Goal: Transaction & Acquisition: Purchase product/service

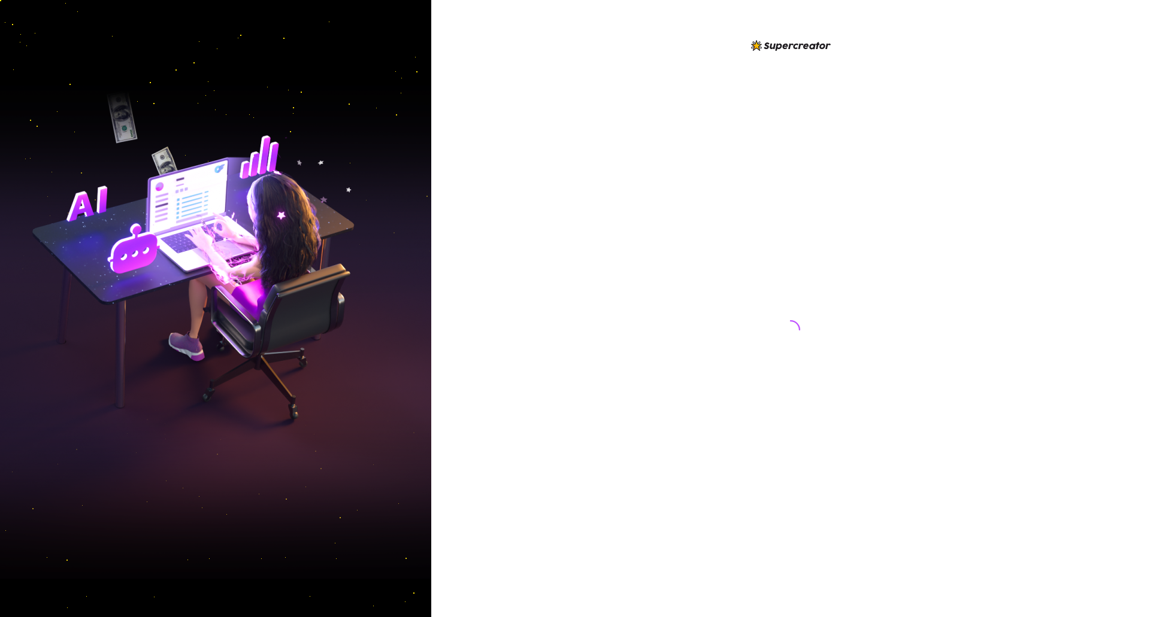
click at [86, 77] on img at bounding box center [215, 308] width 431 height 541
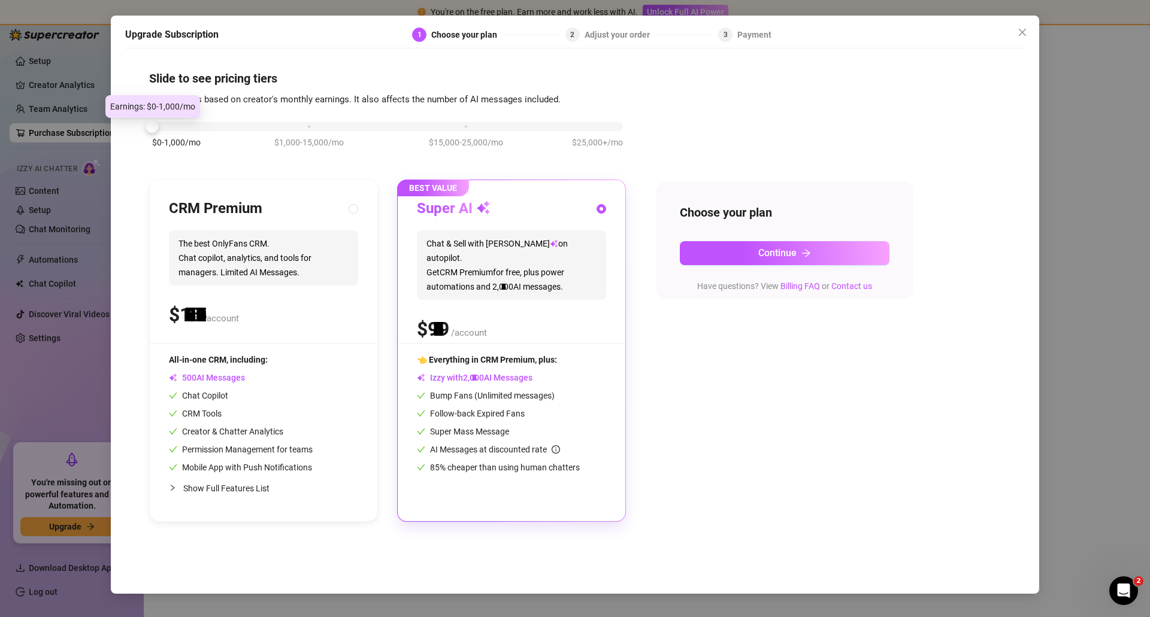
drag, startPoint x: 310, startPoint y: 123, endPoint x: 124, endPoint y: 140, distance: 187.0
click at [124, 140] on div "Upgrade Subscription 1 Choose your plan 2 Adjust your order 3 Payment Slide to …" at bounding box center [575, 305] width 928 height 578
click at [250, 250] on span "The best OnlyFans CRM. Chat copilot, analytics, and tools for managers. Limited…" at bounding box center [263, 258] width 189 height 55
radio input "true"
radio input "false"
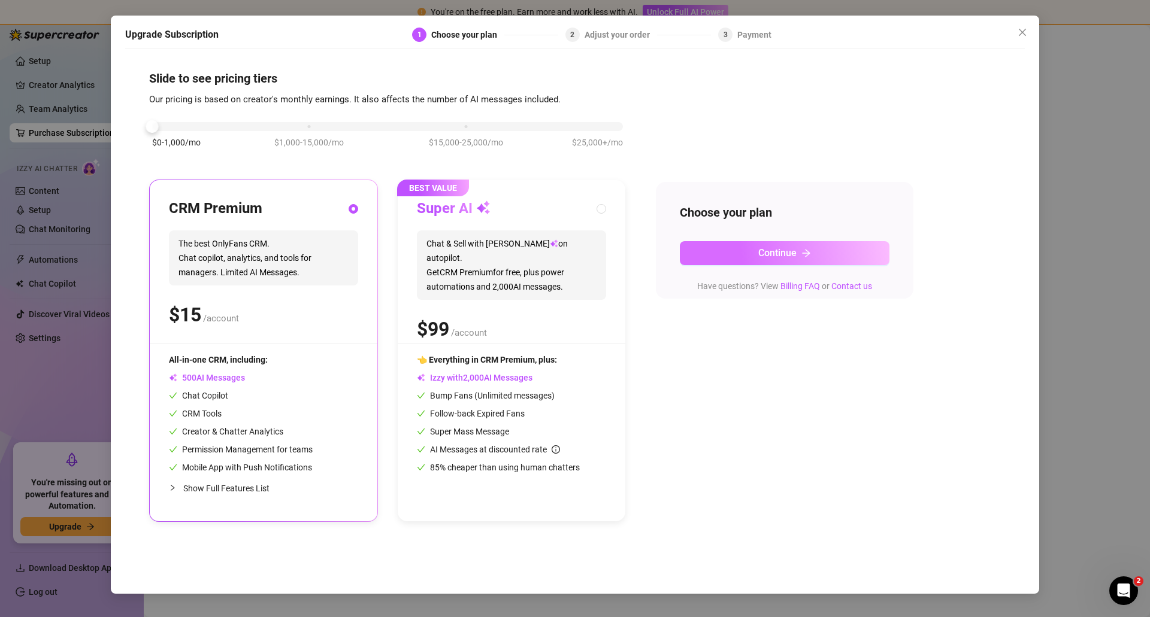
click at [779, 251] on span "Continue" at bounding box center [777, 252] width 38 height 11
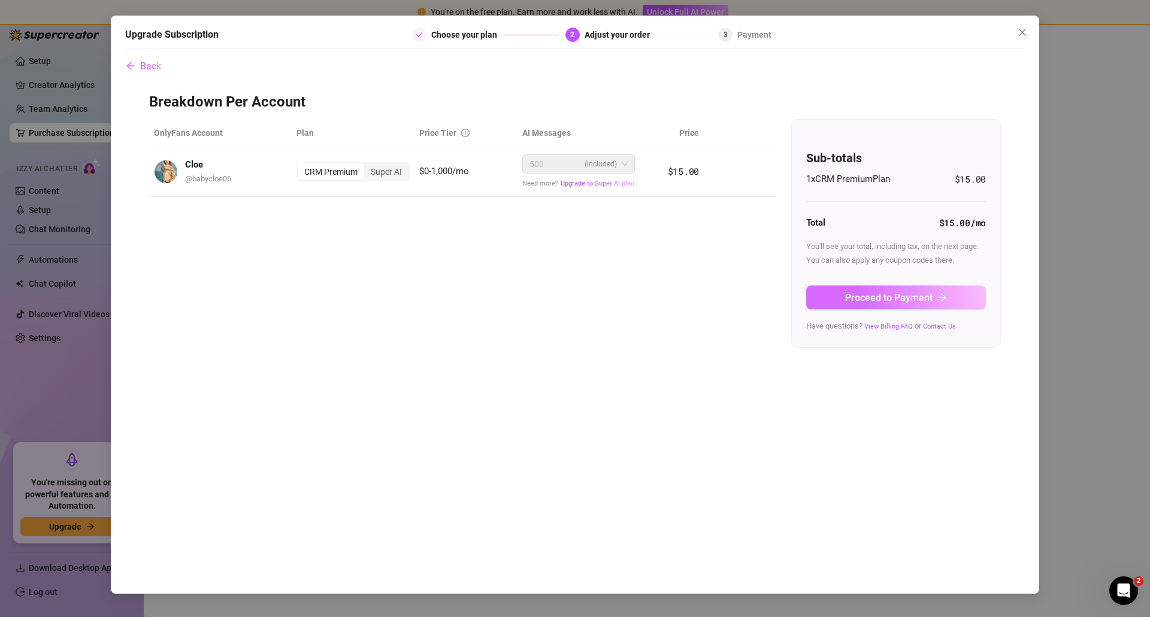
click at [871, 293] on span "Proceed to Payment" at bounding box center [888, 297] width 87 height 11
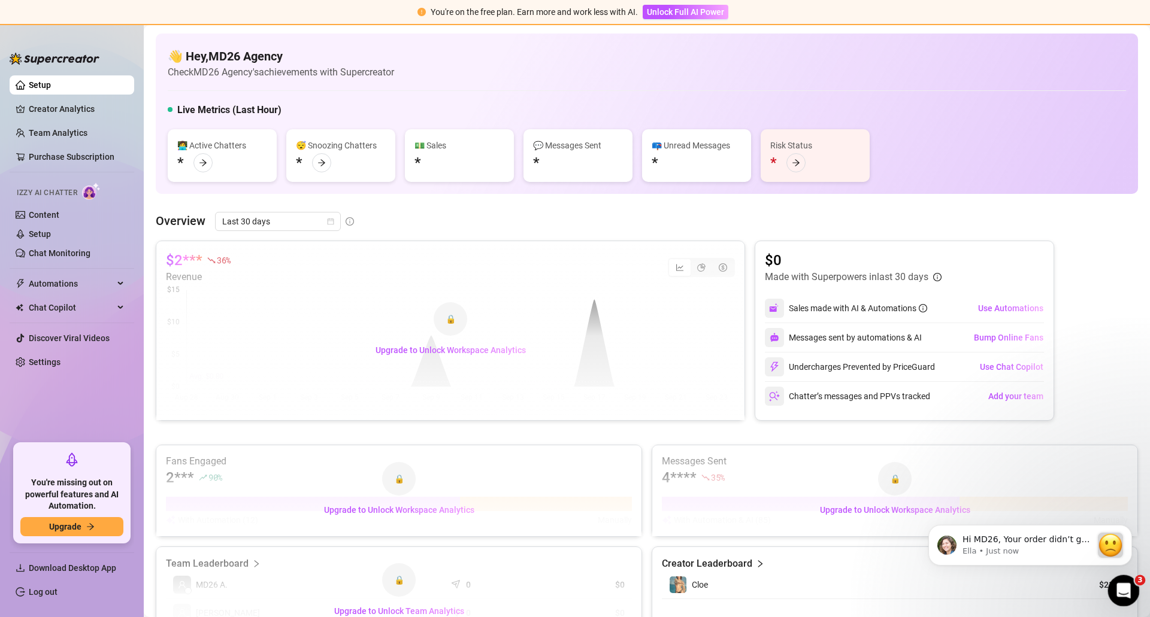
click at [1115, 584] on icon "Open Intercom Messenger" at bounding box center [1122, 590] width 20 height 20
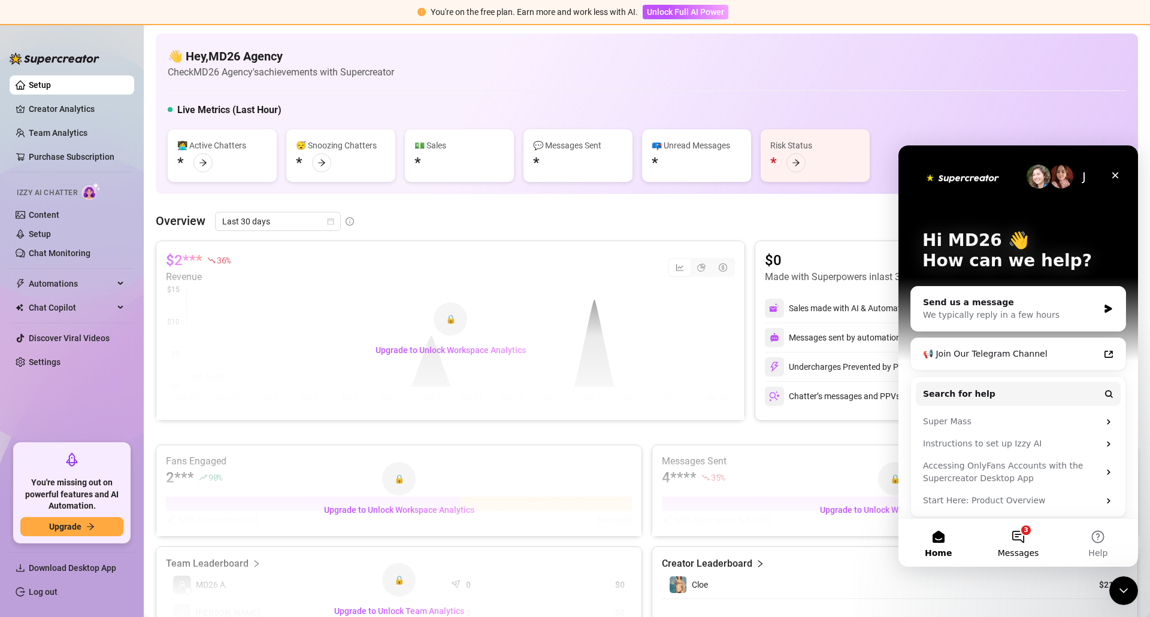
click at [1010, 533] on button "3 Messages" at bounding box center [1018, 543] width 80 height 48
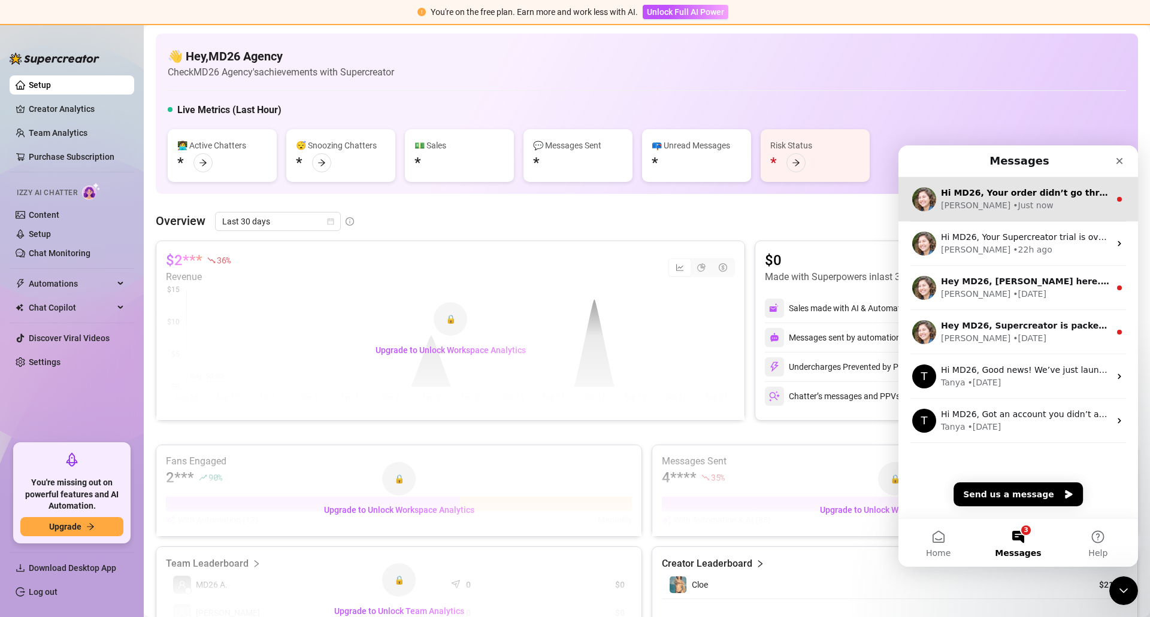
click at [1005, 199] on div "[PERSON_NAME] • Just now" at bounding box center [1025, 205] width 169 height 13
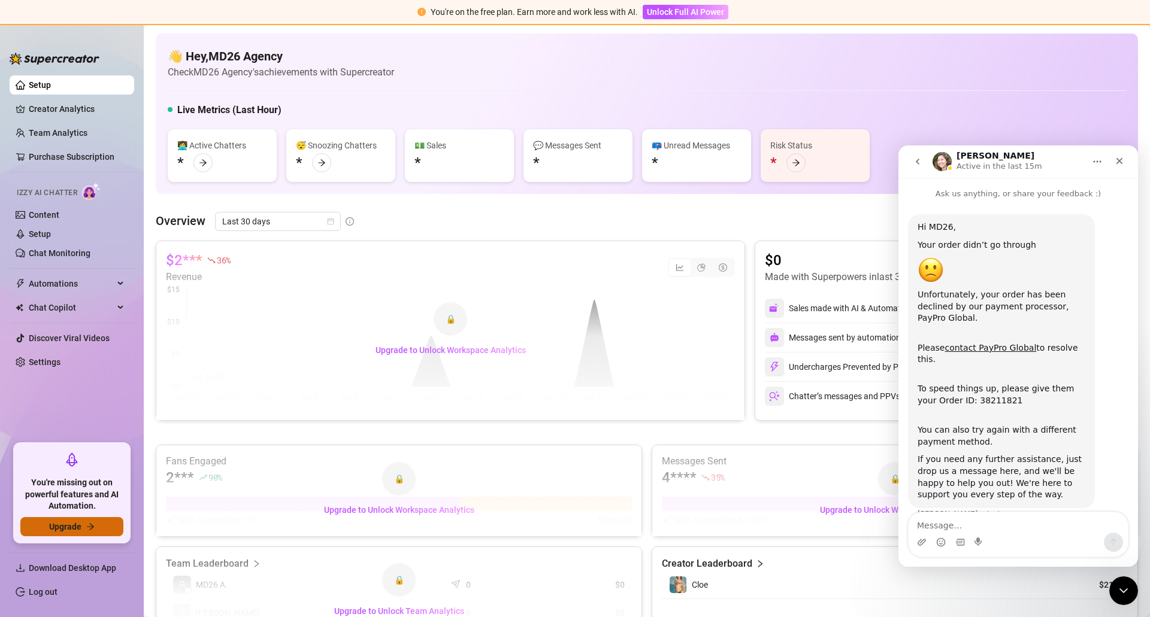
click at [76, 530] on span "Upgrade" at bounding box center [65, 527] width 32 height 10
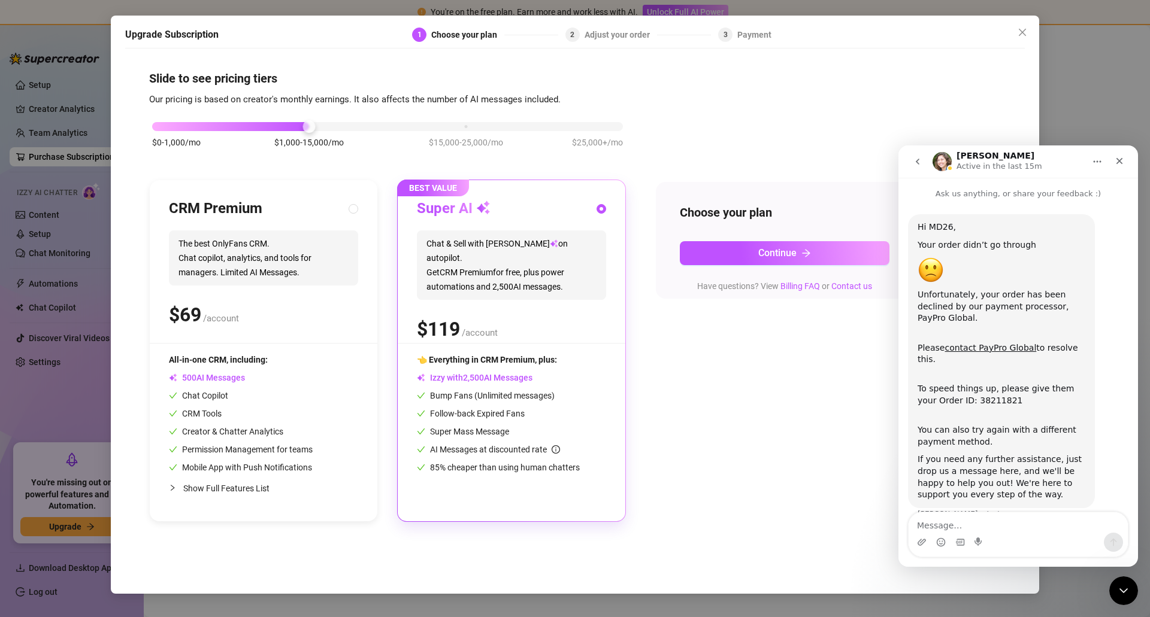
click at [285, 258] on span "The best OnlyFans CRM. Chat copilot, analytics, and tools for managers. Limited…" at bounding box center [263, 258] width 189 height 55
radio input "true"
radio input "false"
click at [158, 132] on div "$0-1,000/mo $1,000-15,000/mo $15,000-25,000/mo $25,000+/mo" at bounding box center [387, 141] width 477 height 68
click at [180, 132] on div "$0-1,000/mo $1,000-15,000/mo $15,000-25,000/mo $25,000+/mo" at bounding box center [387, 141] width 477 height 68
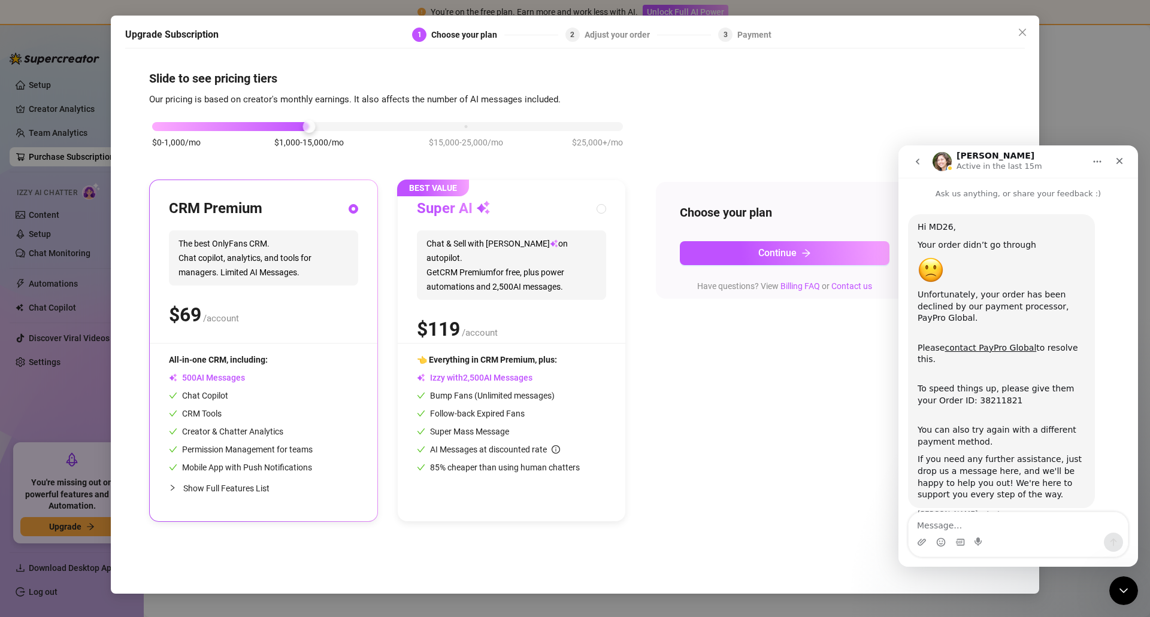
click at [164, 131] on div "$0-1,000/mo $1,000-15,000/mo $15,000-25,000/mo $25,000+/mo" at bounding box center [387, 141] width 477 height 68
click at [162, 126] on div "$0-1,000/mo $1,000-15,000/mo $15,000-25,000/mo $25,000+/mo" at bounding box center [387, 123] width 471 height 7
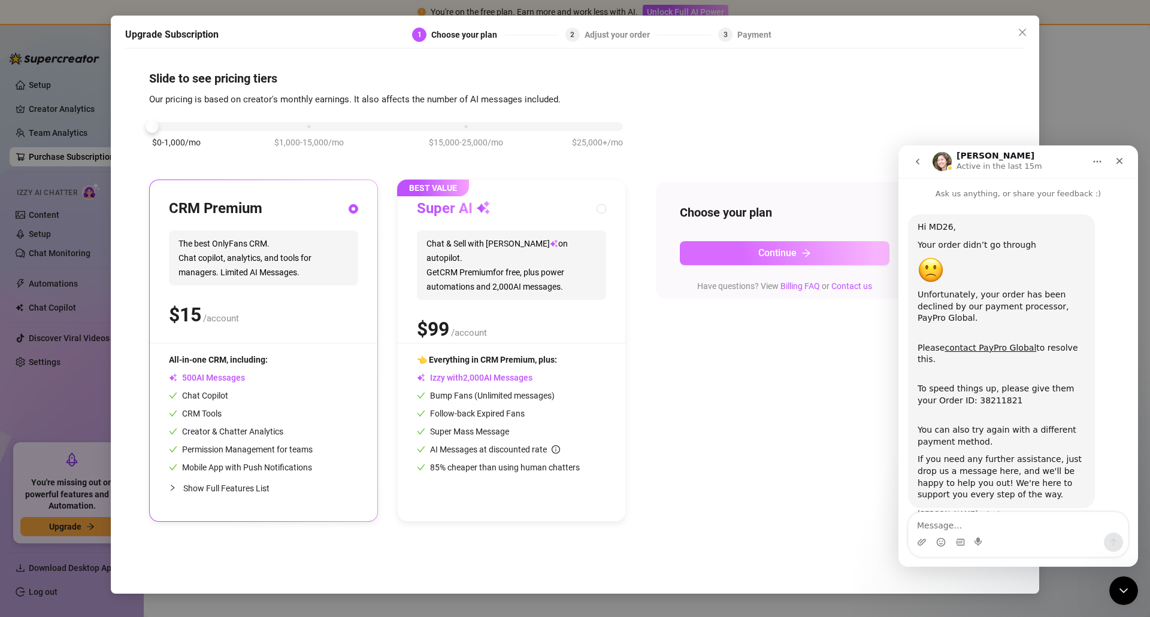
click at [818, 255] on button "Continue" at bounding box center [785, 253] width 210 height 24
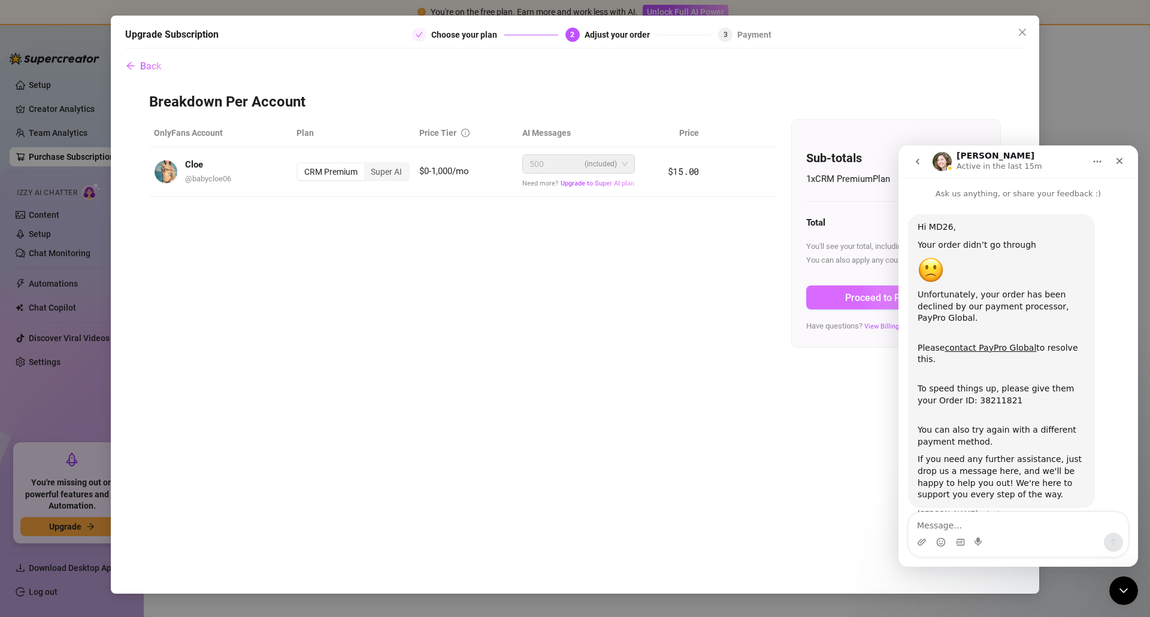
click at [844, 298] on button "Proceed to Payment" at bounding box center [896, 298] width 180 height 24
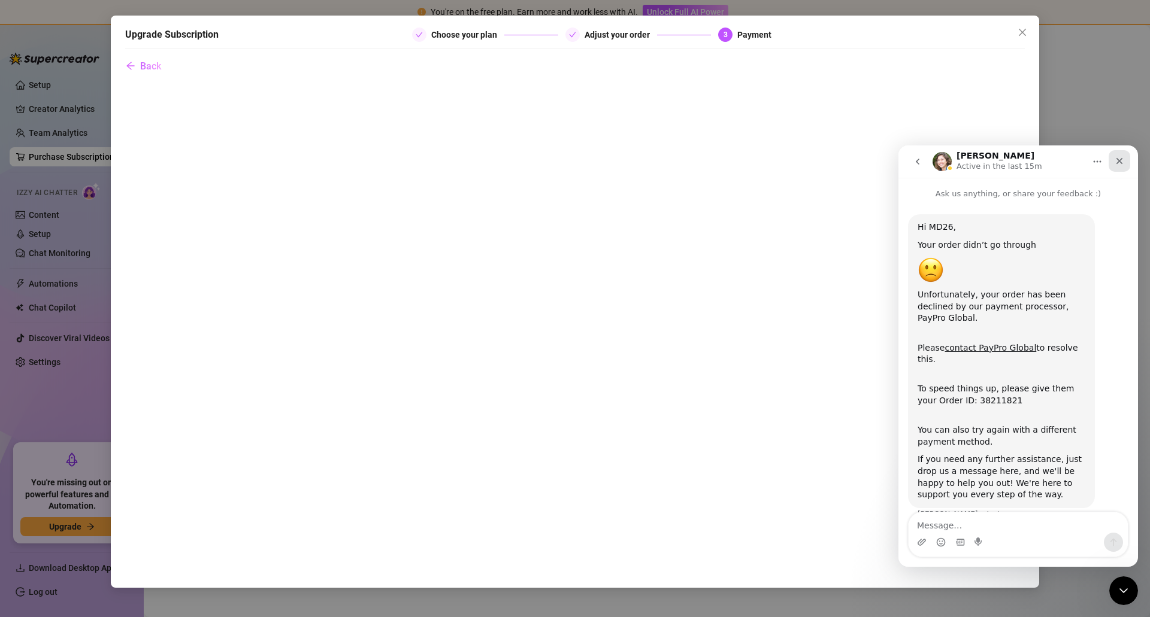
click at [1124, 159] on div "Close" at bounding box center [1119, 161] width 22 height 22
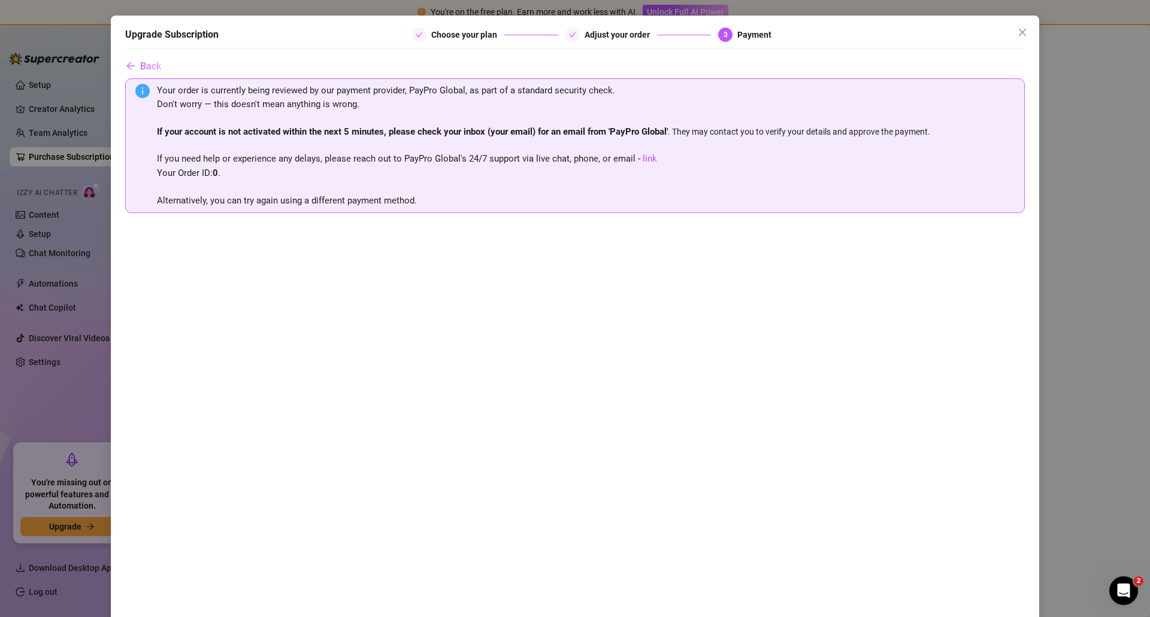
scroll to position [120, 0]
